Goal: Task Accomplishment & Management: Use online tool/utility

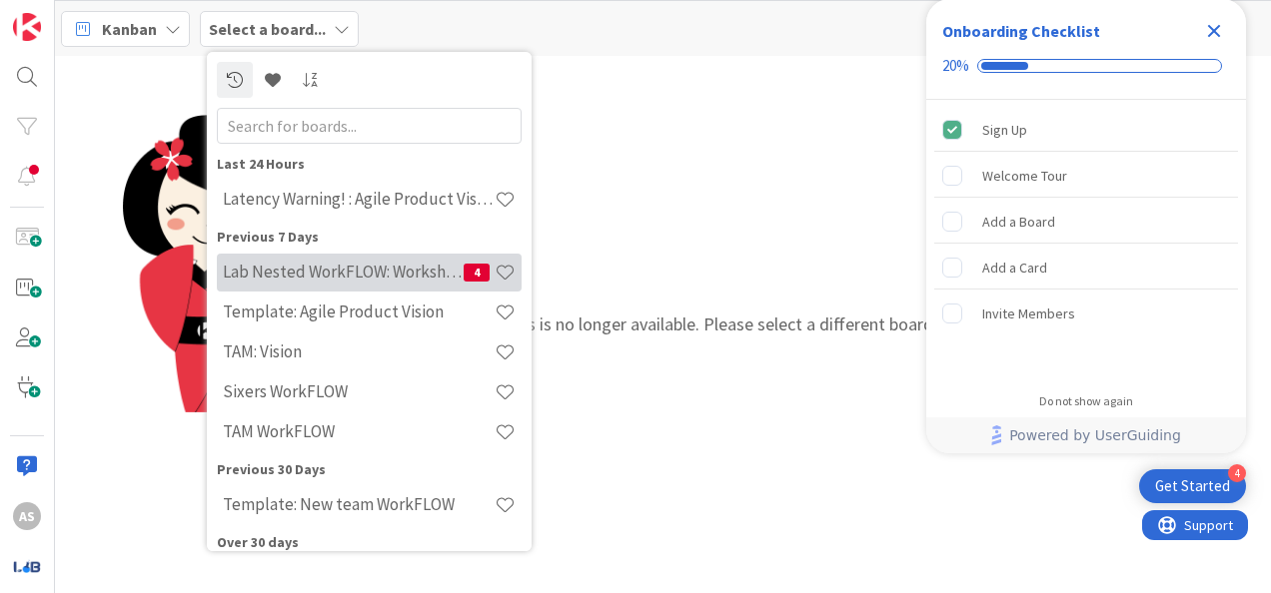
click at [386, 268] on h4 "Lab Nested WorkFLOW: Workshop" at bounding box center [343, 272] width 241 height 20
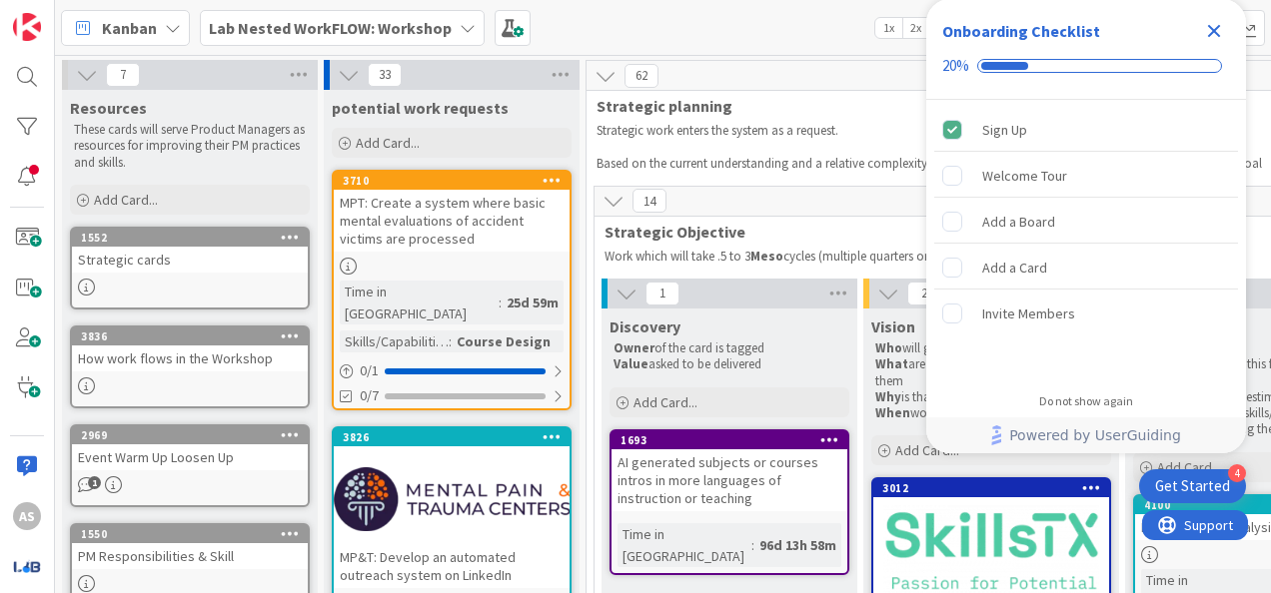
click at [807, 32] on icon "Close Checklist" at bounding box center [1214, 31] width 13 height 13
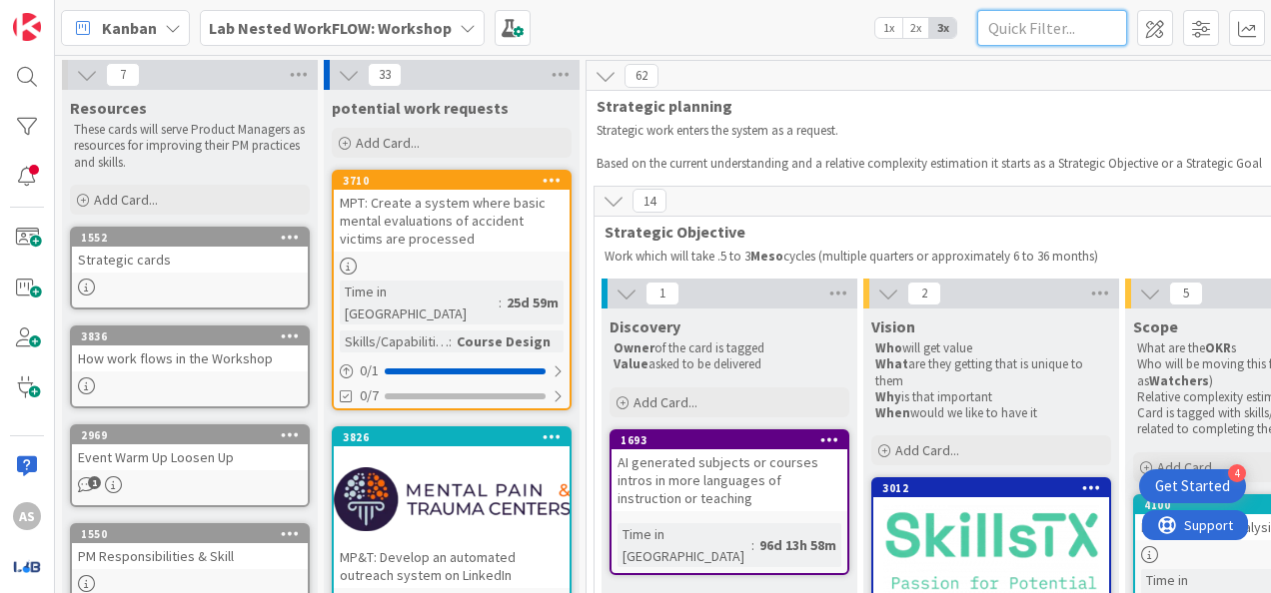
click at [807, 34] on input "text" at bounding box center [1052, 28] width 150 height 36
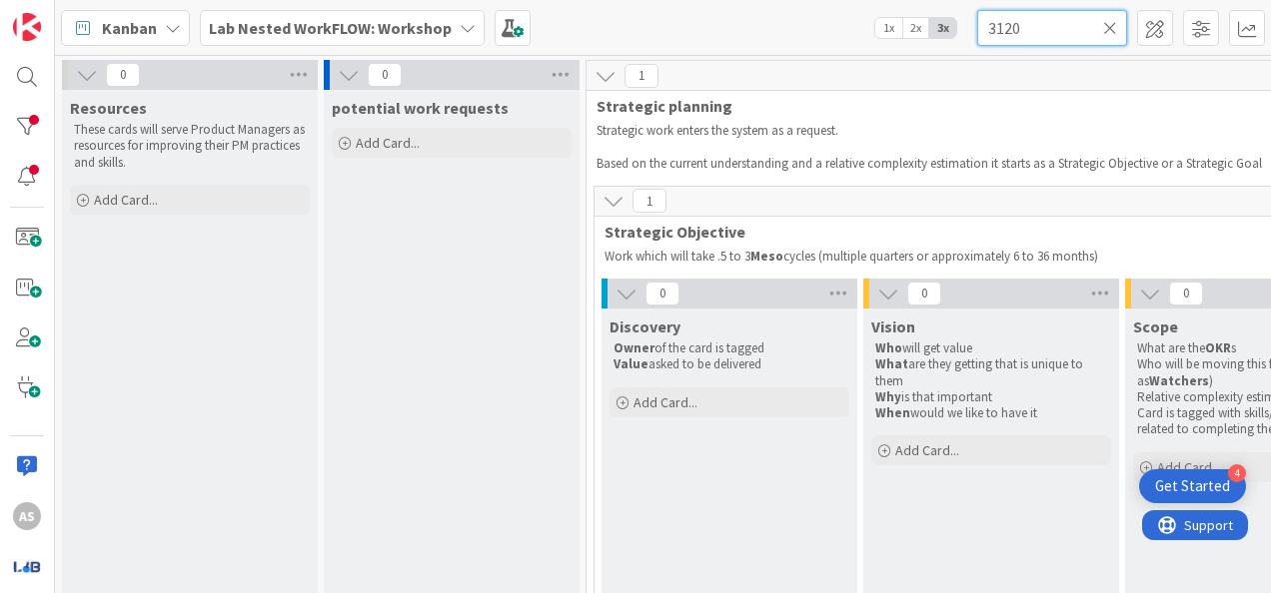
type input "3120"
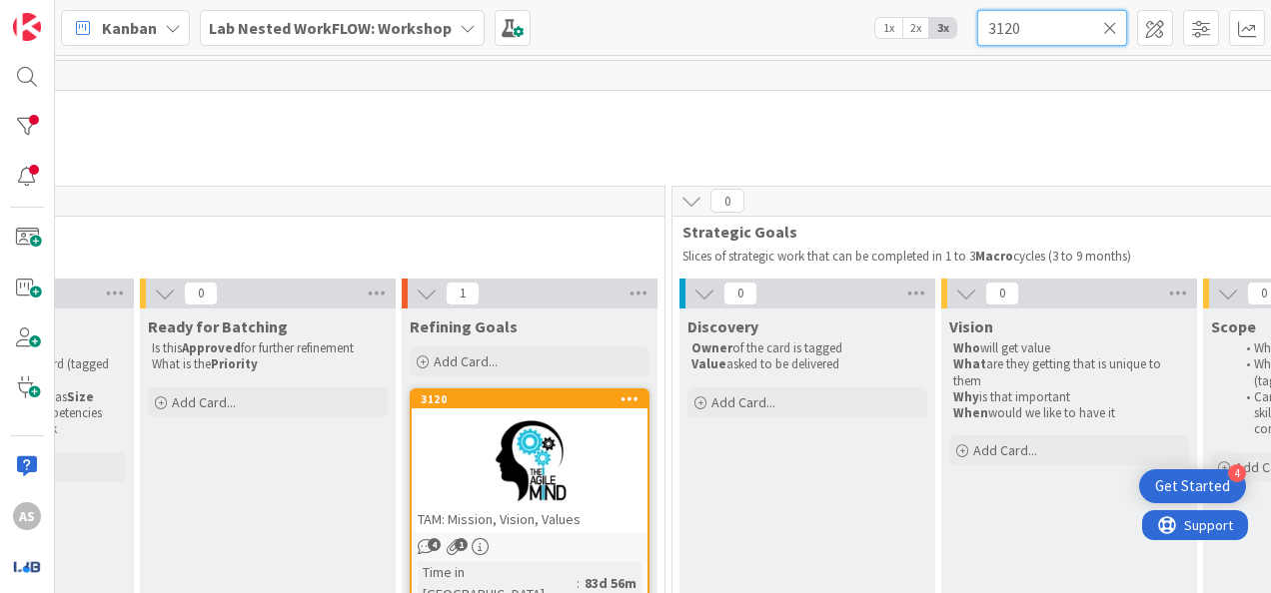
scroll to position [0, 1185]
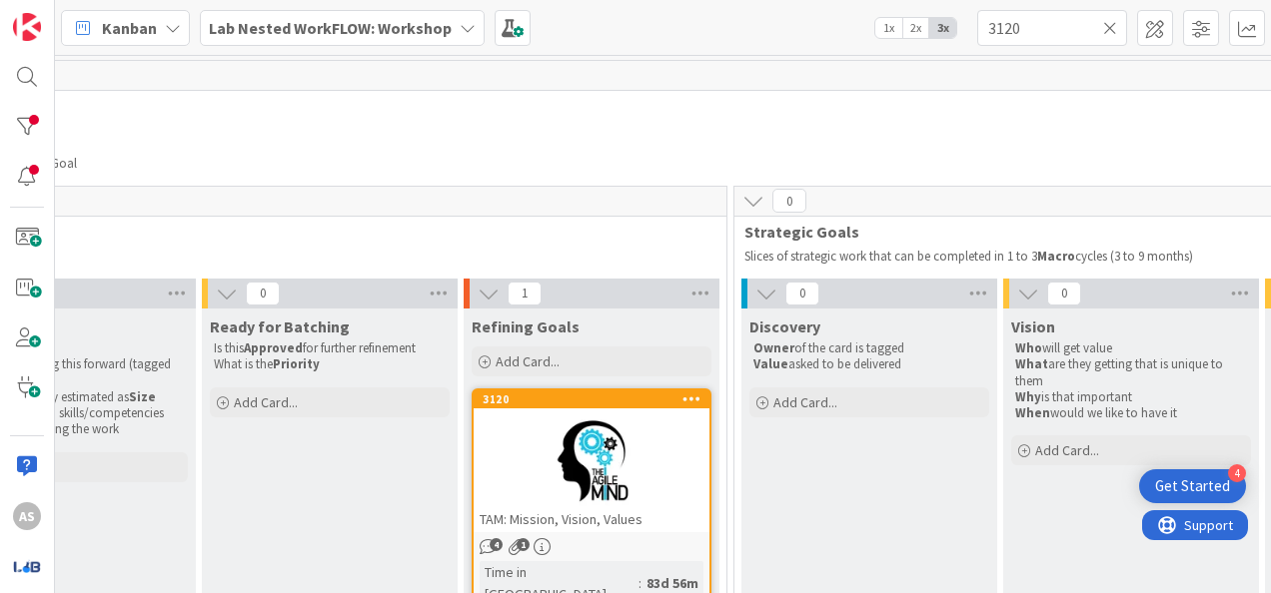
click at [521, 448] on div at bounding box center [592, 462] width 236 height 90
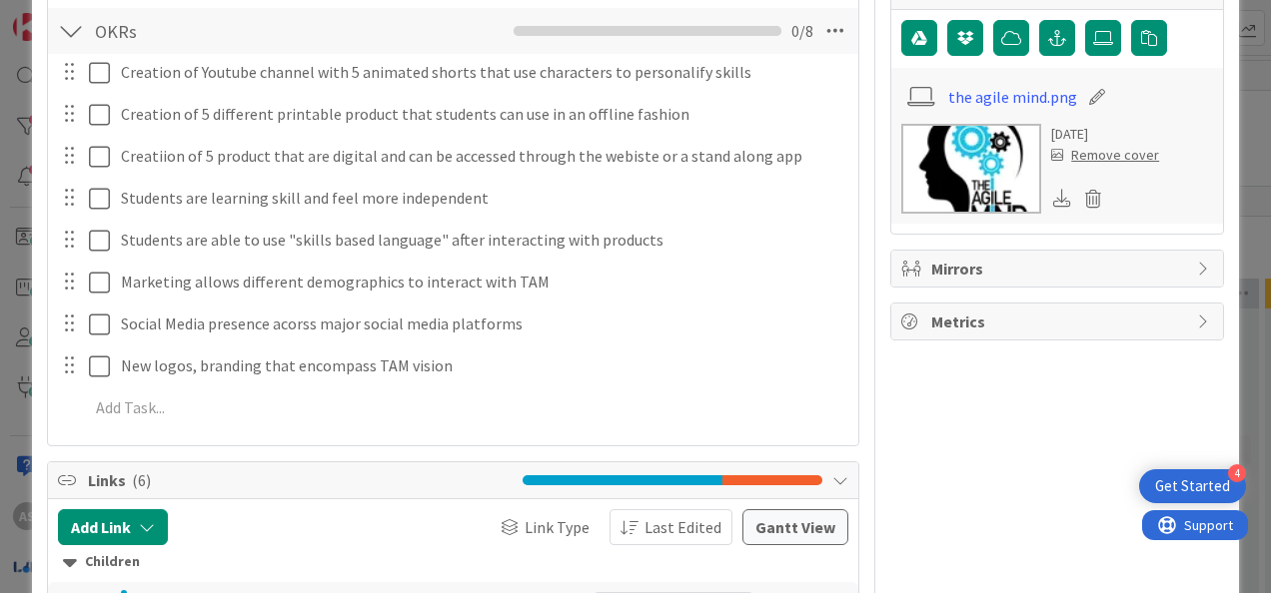
scroll to position [200, 0]
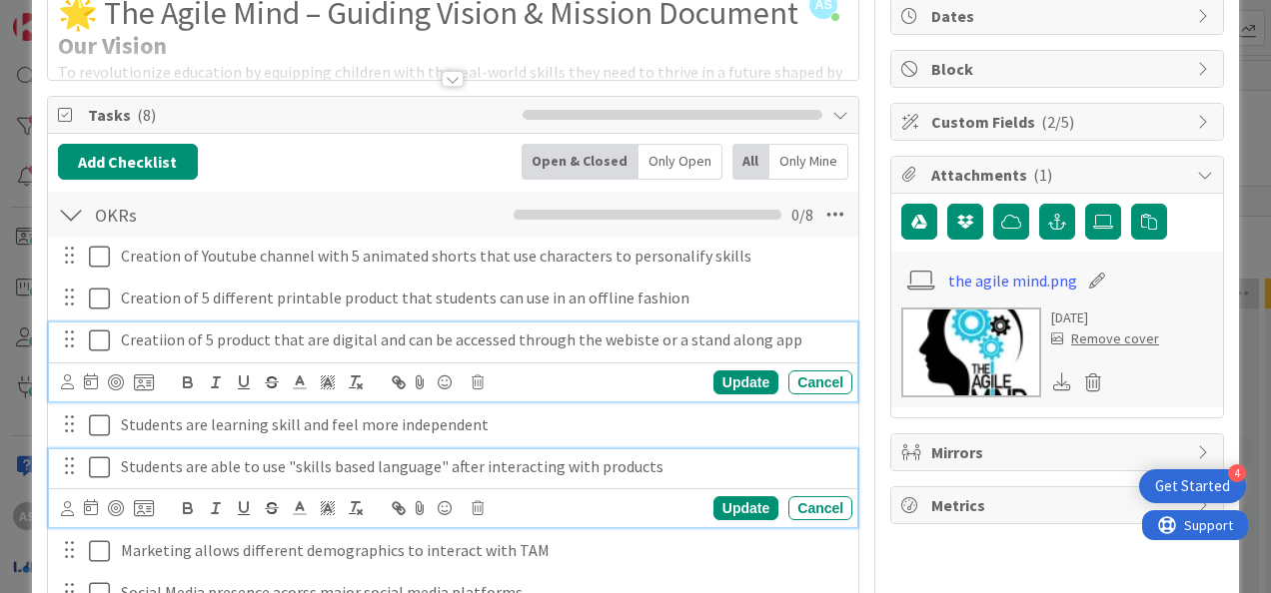
drag, startPoint x: 495, startPoint y: 354, endPoint x: 765, endPoint y: 478, distance: 296.8
click at [767, 479] on div "Students are able to use "skills based language" after interacting with products" at bounding box center [482, 467] width 739 height 35
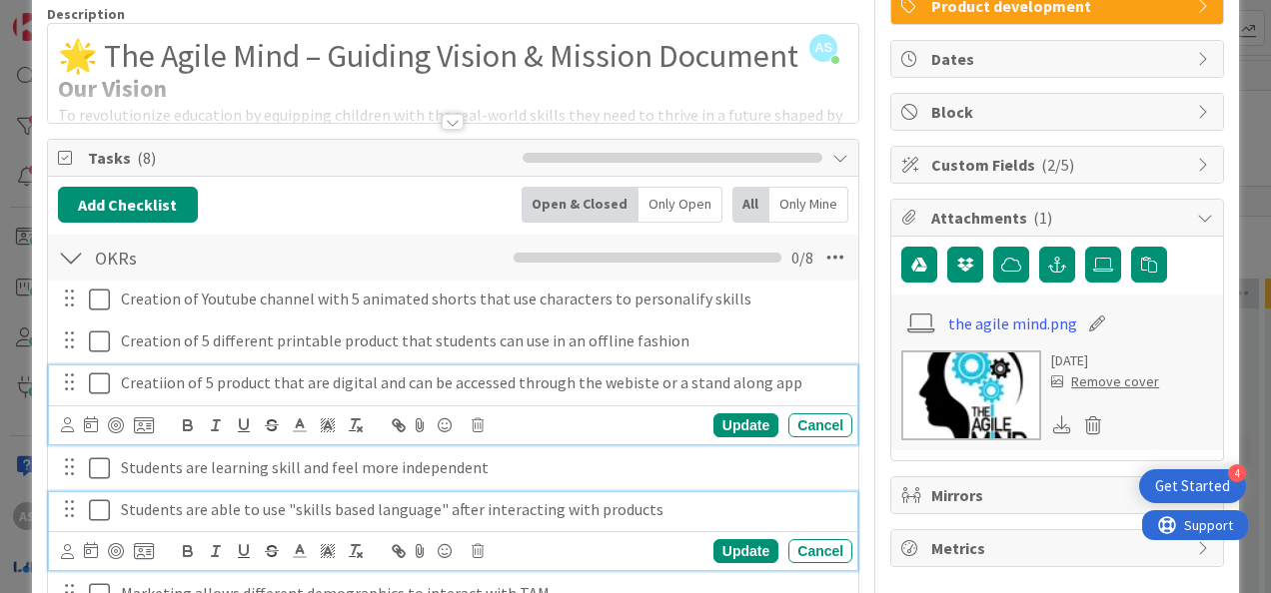
click at [727, 390] on div "Creatiion of 5 product that are digital and can be accessed through the webiste…" at bounding box center [453, 405] width 808 height 79
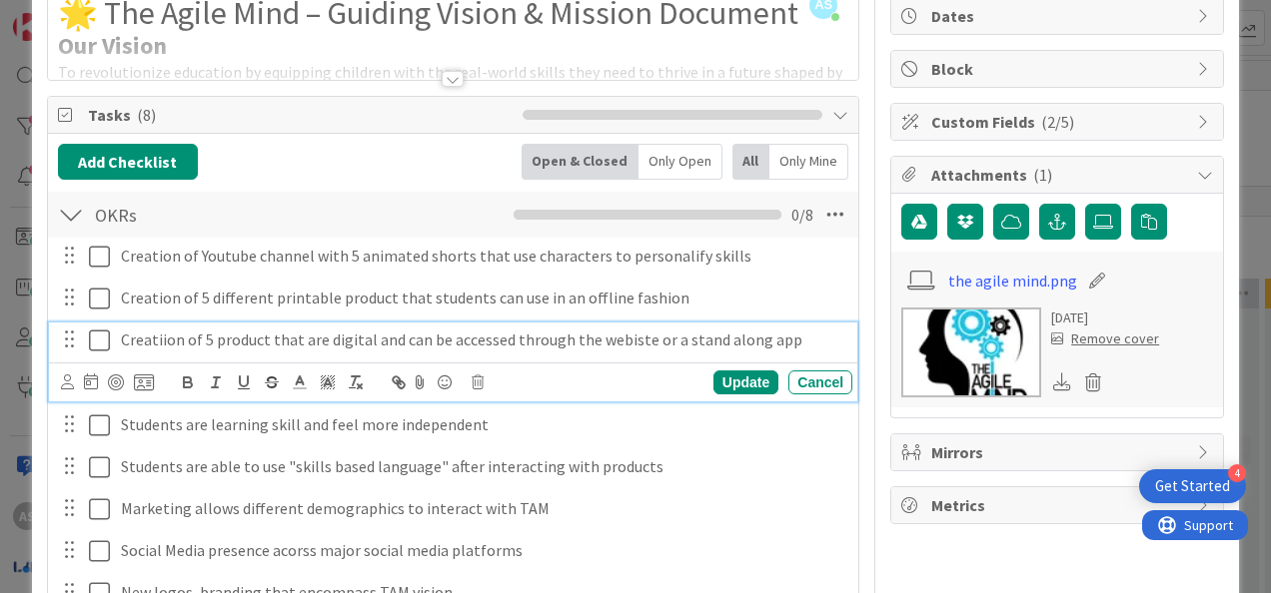
click at [749, 336] on p "Creatiion of 5 product that are digital and can be accessed through the webiste…" at bounding box center [482, 340] width 723 height 23
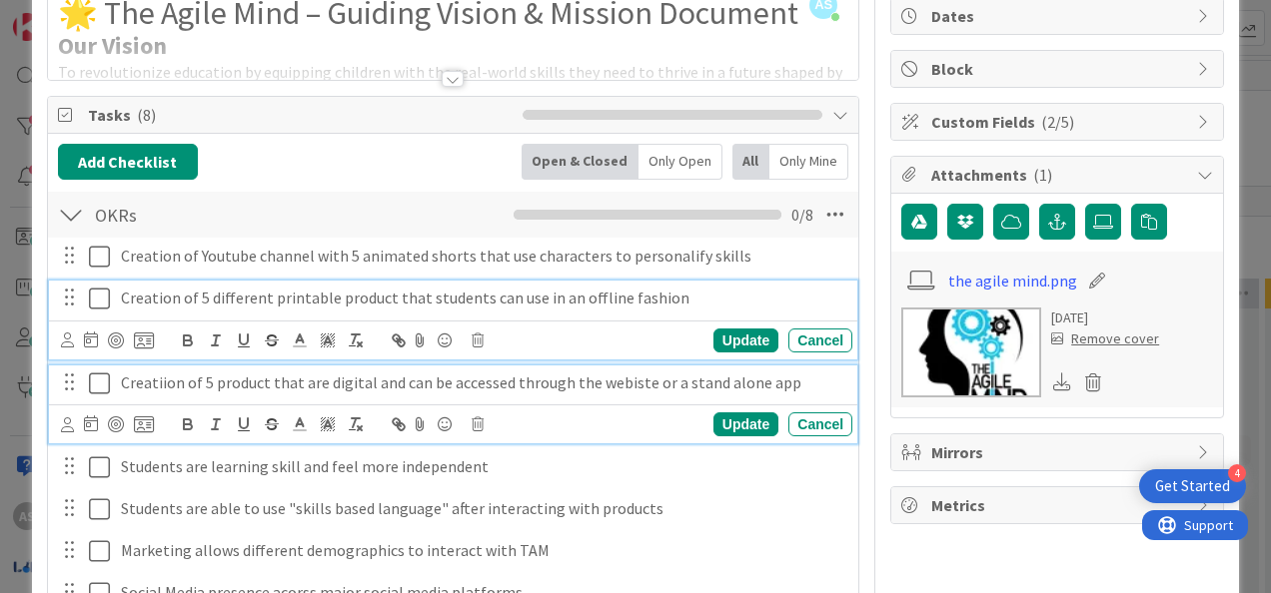
click at [801, 301] on div "Creation of 5 different printable product that students can use in an offline f…" at bounding box center [453, 320] width 808 height 79
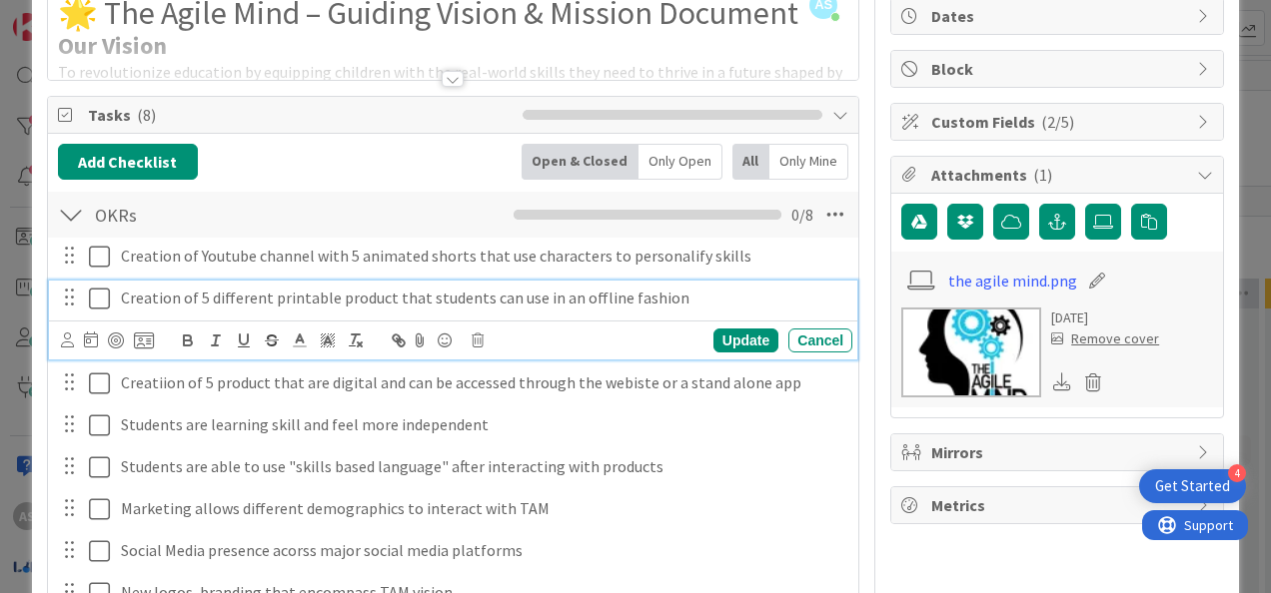
scroll to position [242, 0]
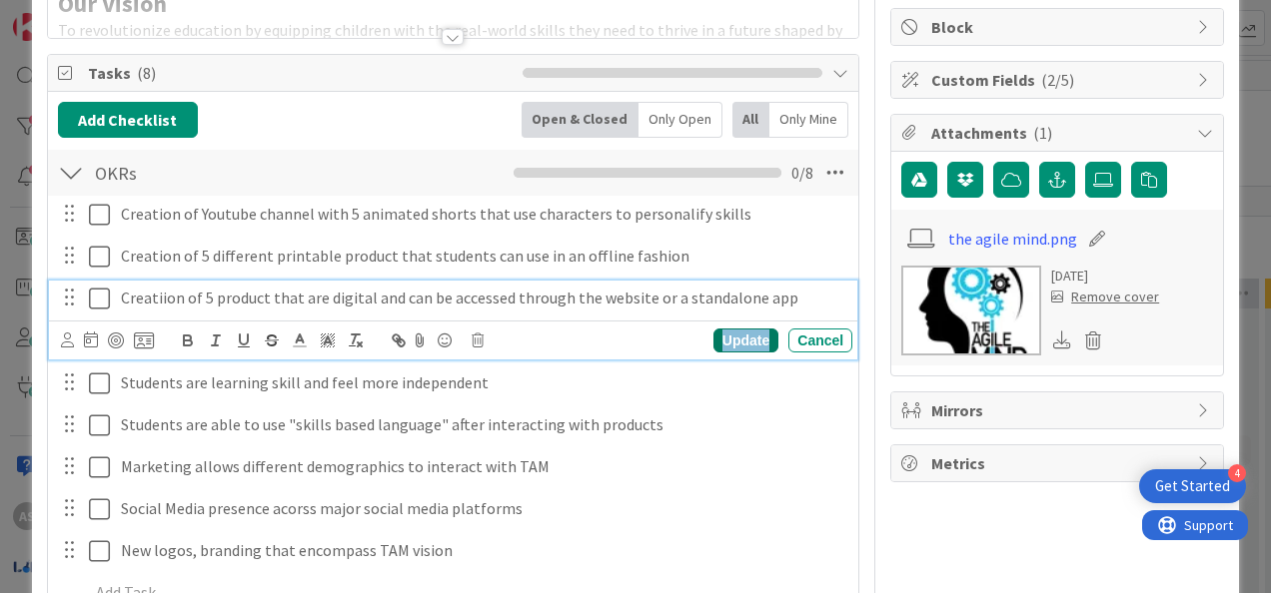
click at [746, 339] on div "Update" at bounding box center [745, 341] width 65 height 24
